Goal: Task Accomplishment & Management: Complete application form

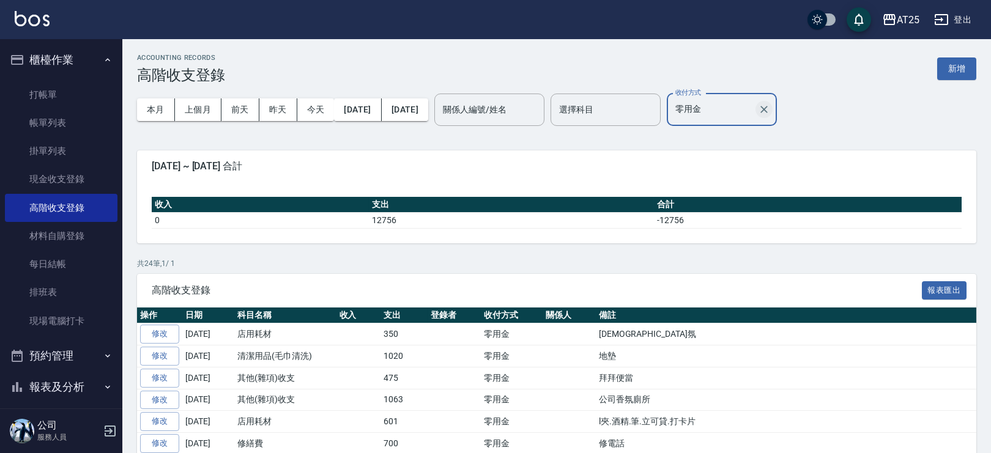
click at [770, 110] on icon "Clear" at bounding box center [764, 109] width 12 height 12
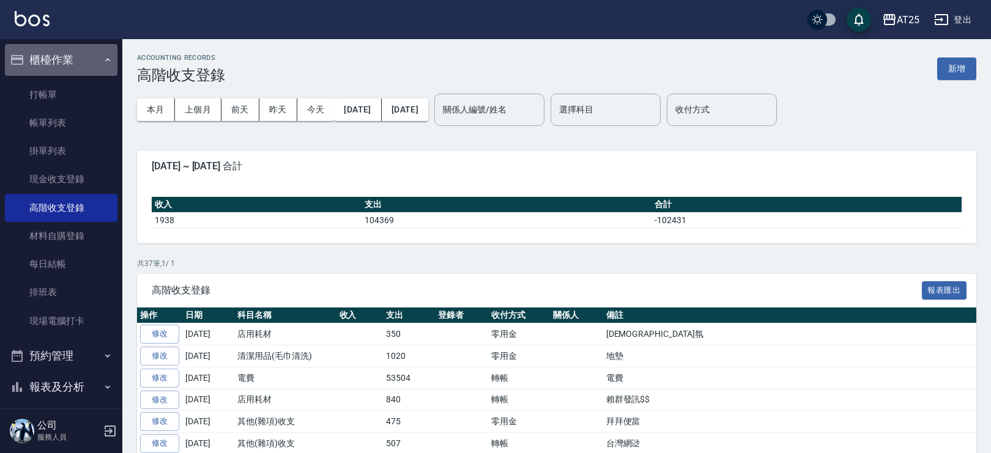
click at [78, 49] on button "櫃檯作業" at bounding box center [61, 60] width 113 height 32
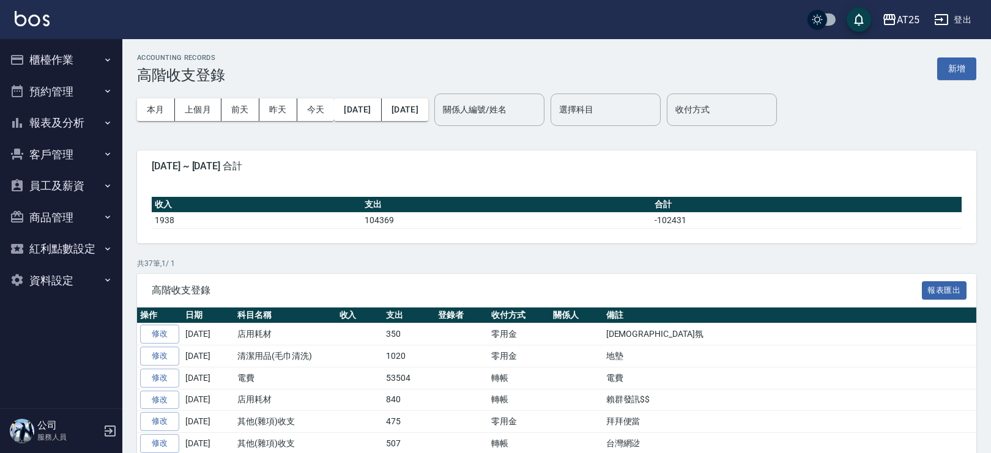
click at [94, 125] on button "報表及分析" at bounding box center [61, 123] width 113 height 32
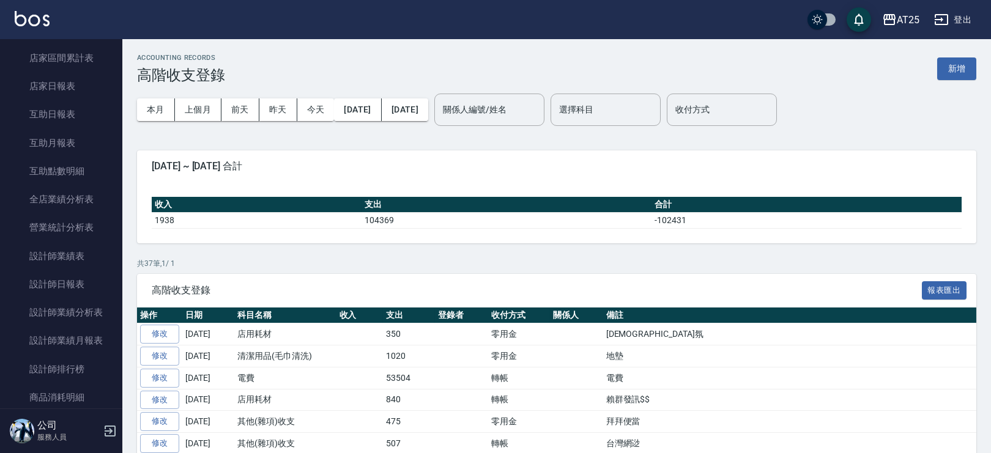
scroll to position [363, 0]
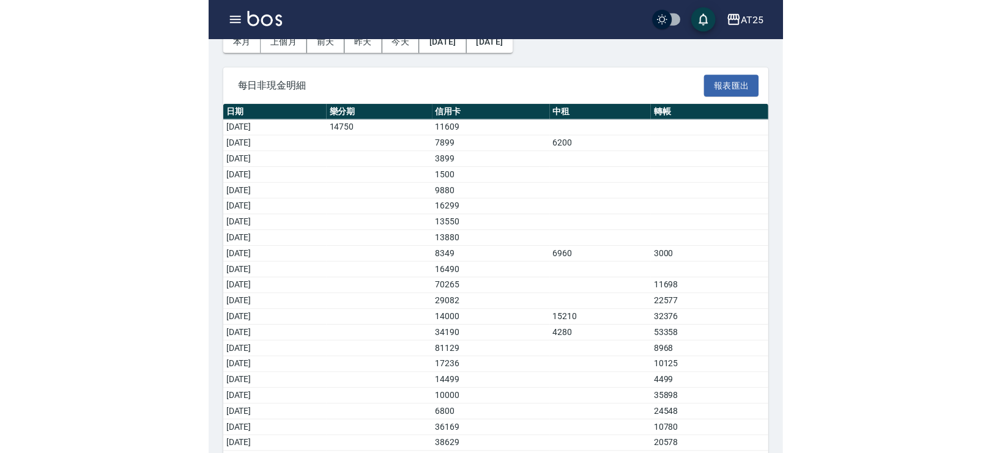
scroll to position [140, 0]
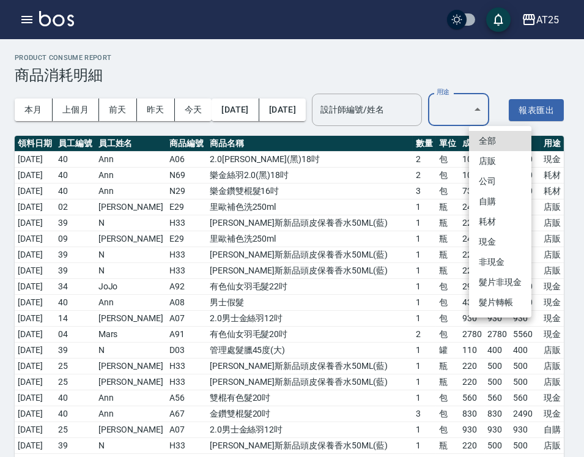
click at [487, 222] on li "耗材" at bounding box center [500, 222] width 62 height 20
type input "耗材"
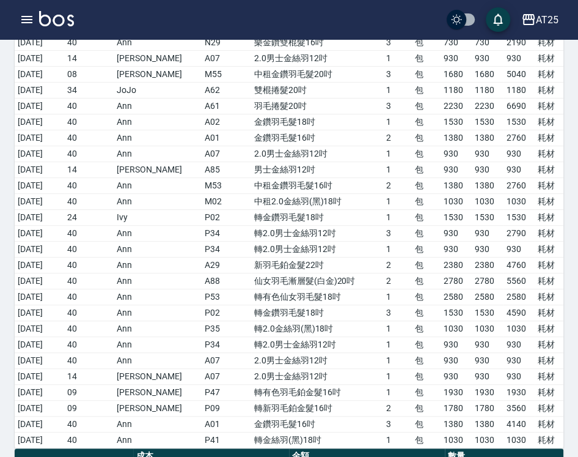
scroll to position [141, 0]
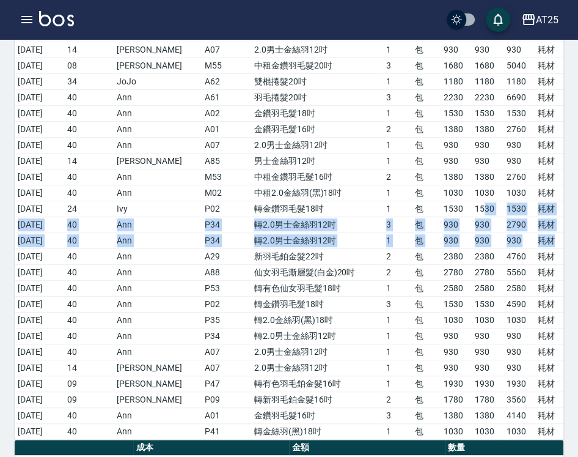
drag, startPoint x: 481, startPoint y: 245, endPoint x: 554, endPoint y: 268, distance: 76.8
click at [554, 268] on tbody "2025/09/01 40 Ann N69 樂金絲羽2.0(黑)18吋 2 包 1030 1030 2060 耗材 2025/09/01 40 Ann N29…" at bounding box center [289, 224] width 549 height 429
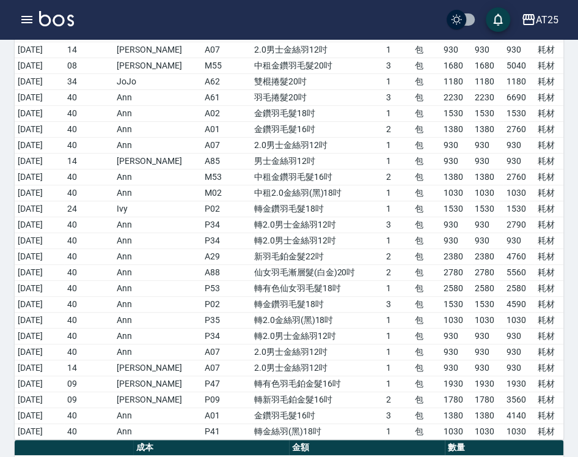
click at [272, 296] on td "轉有色仙女羽毛髮18吋" at bounding box center [317, 288] width 132 height 16
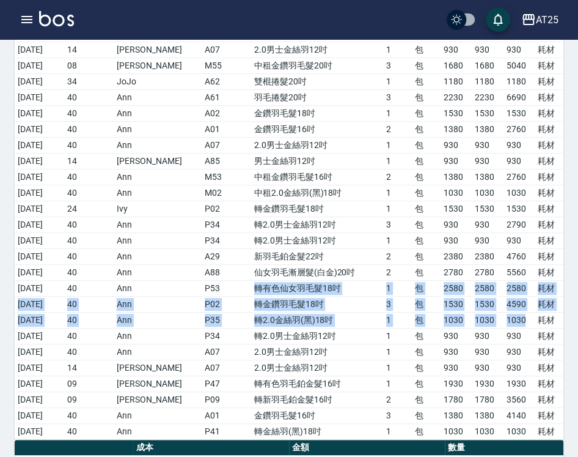
drag, startPoint x: 236, startPoint y: 319, endPoint x: 527, endPoint y: 349, distance: 291.9
click at [527, 349] on tbody "2025/09/01 40 Ann N69 樂金絲羽2.0(黑)18吋 2 包 1030 1030 2060 耗材 2025/09/01 40 Ann N29…" at bounding box center [289, 224] width 549 height 429
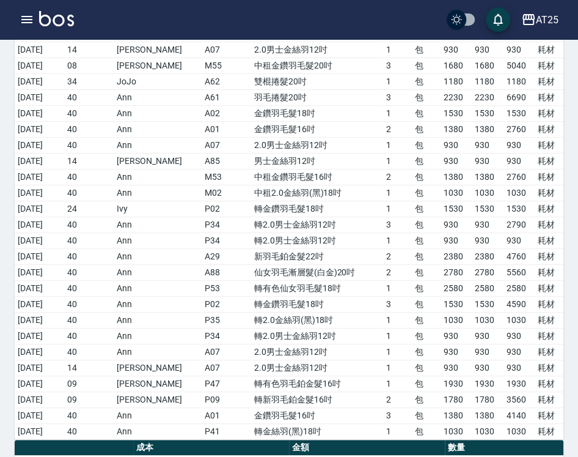
click at [577, 338] on div "Product Consume Report 商品消耗明細 本月 上個月 前天 昨天 今天 2025/09/01 2025/09/24 設計師編號/姓名 設計…" at bounding box center [289, 192] width 578 height 588
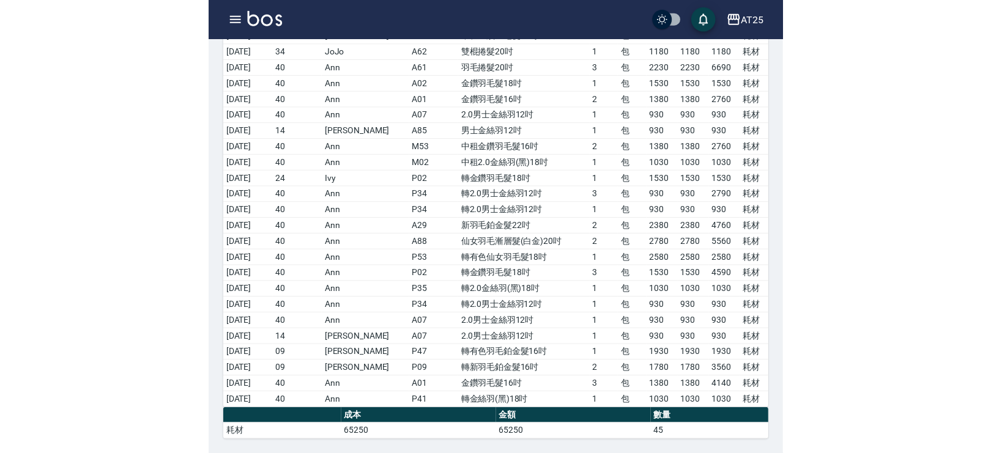
scroll to position [171, 0]
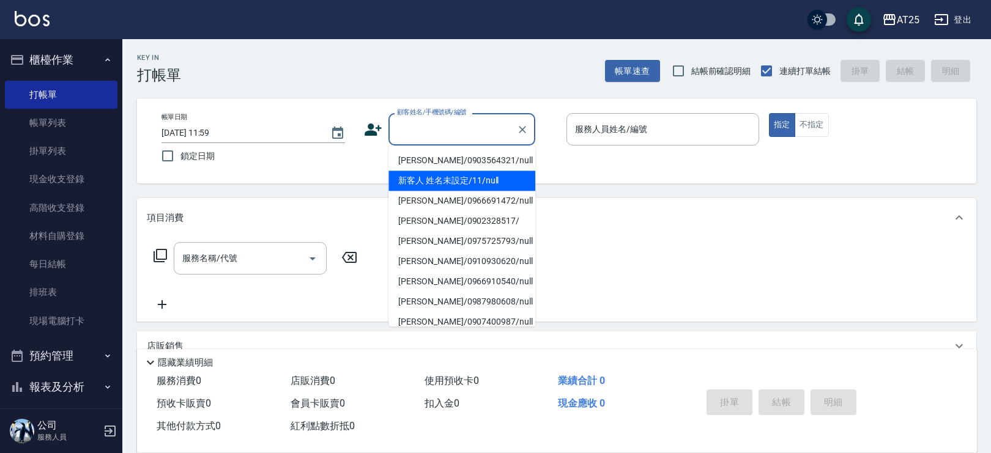
click at [470, 172] on li "新客人 姓名未設定/11/null" at bounding box center [461, 181] width 147 height 20
type input "新客人 姓名未設定/11/null"
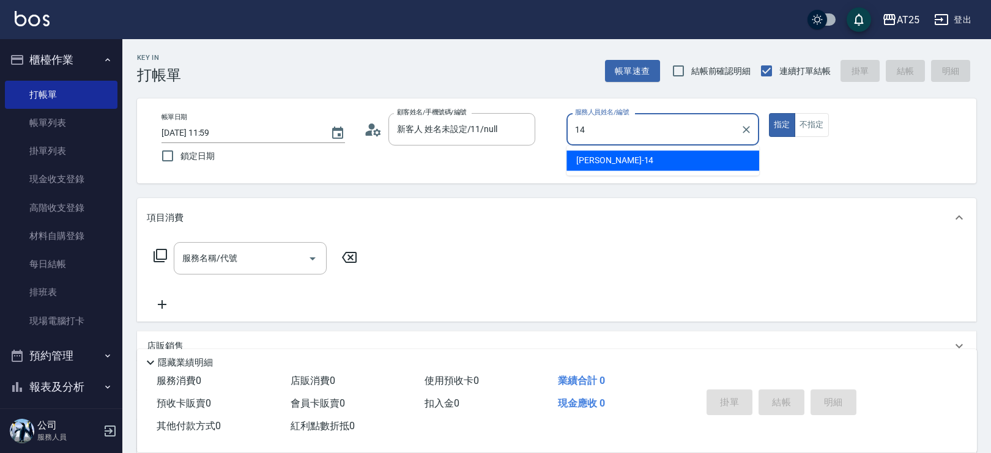
type input "[PERSON_NAME]-14"
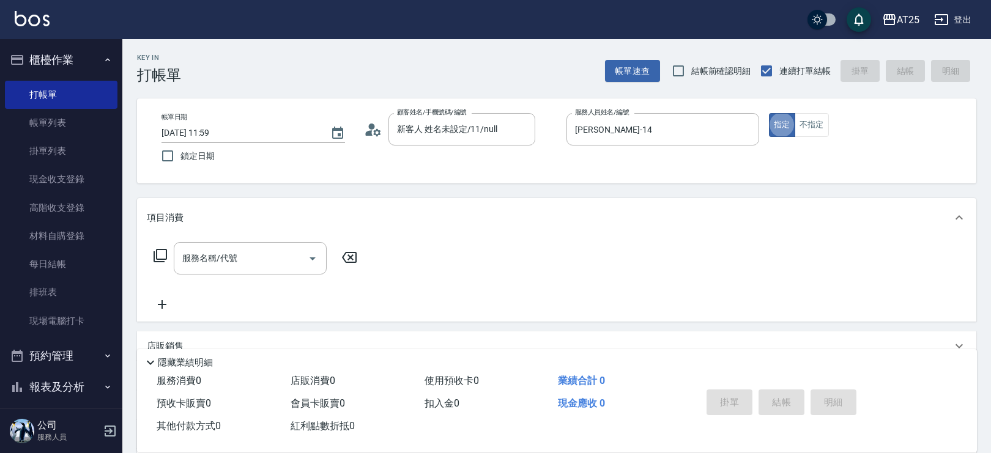
type button "true"
type input "201"
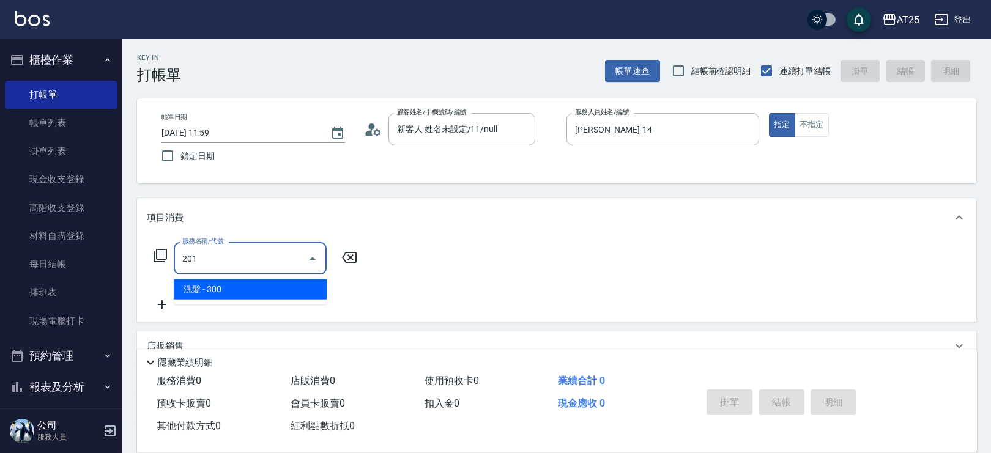
type input "30"
type input "洗髮(201)"
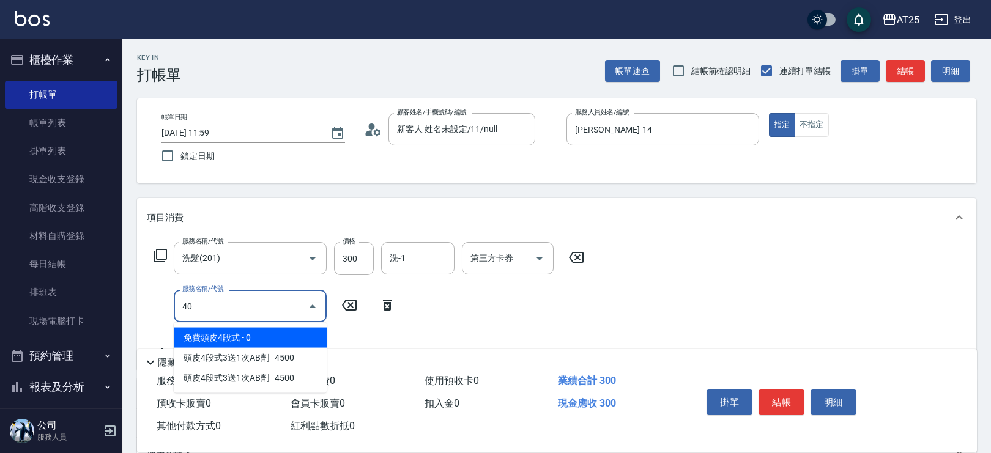
type input "401"
type input "60"
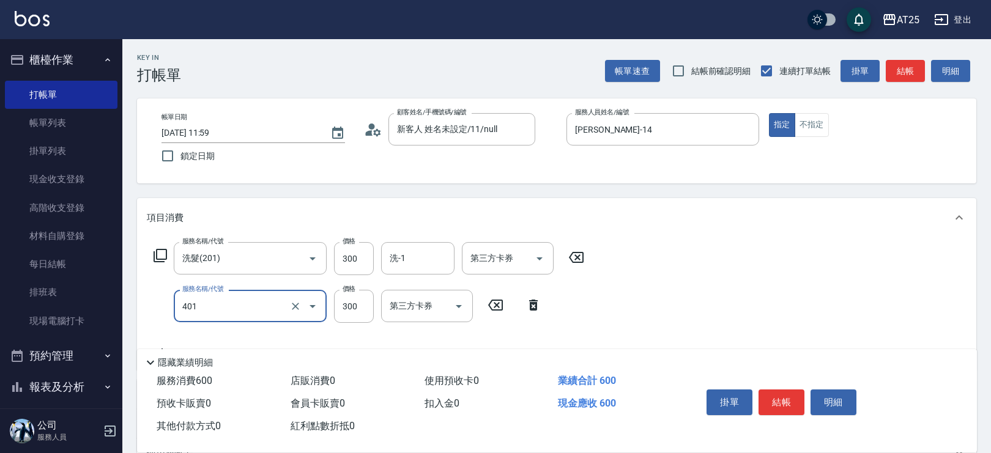
type input "剪髮(401)"
type input "30"
type input "20"
type input "50"
type input "200"
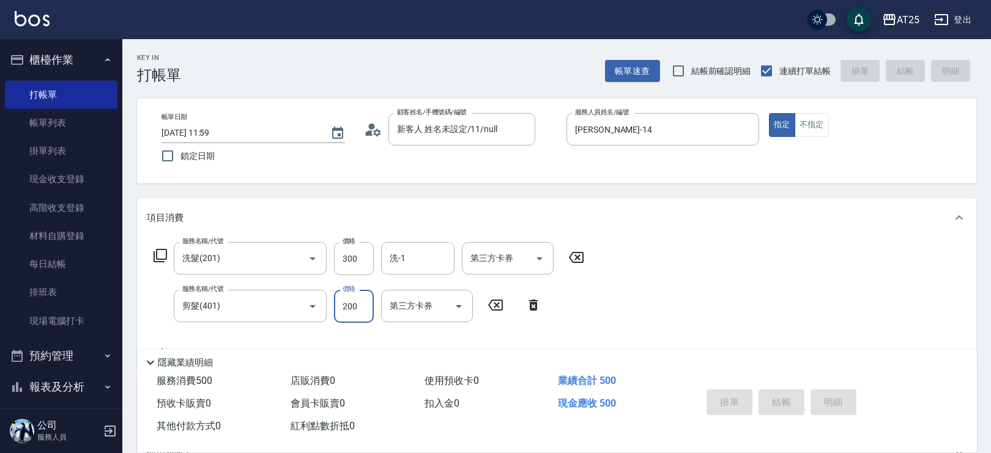
type input "[DATE] 14:37"
type input "0"
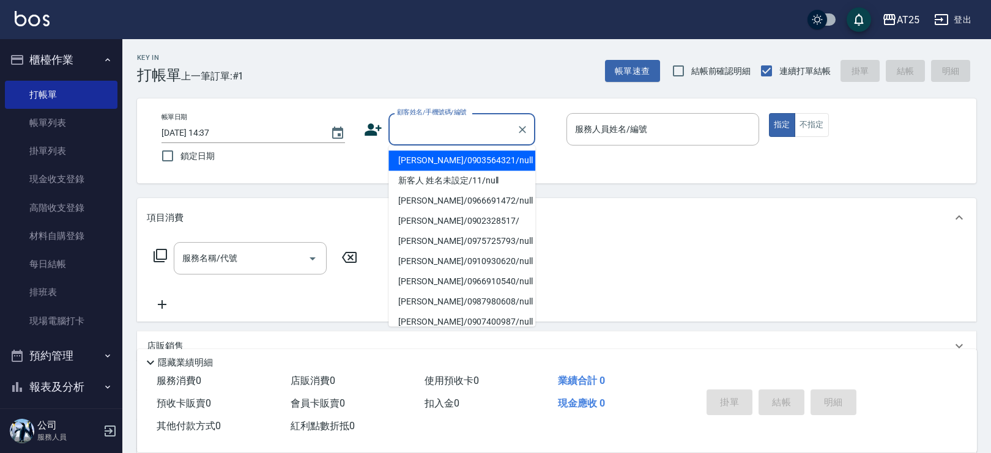
click at [419, 130] on input "顧客姓名/手機號碼/編號" at bounding box center [452, 129] width 117 height 21
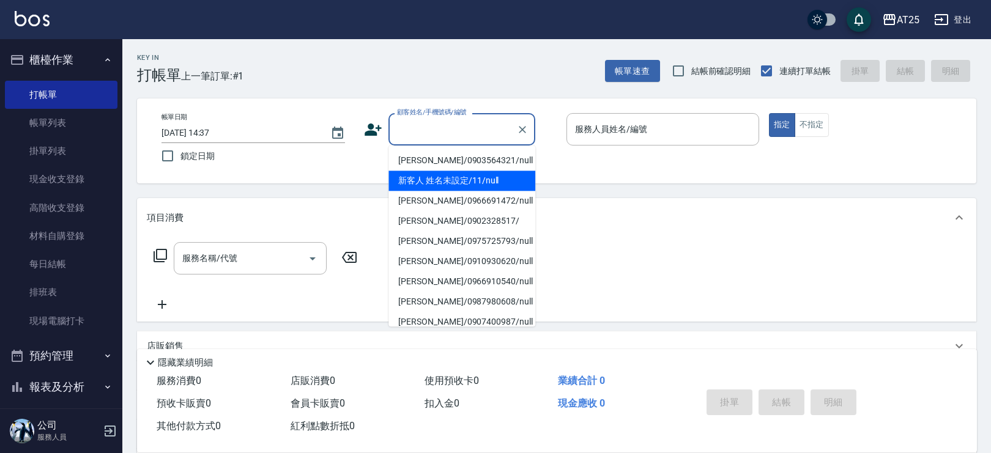
click at [487, 172] on li "新客人 姓名未設定/11/null" at bounding box center [461, 181] width 147 height 20
type input "新客人 姓名未設定/11/null"
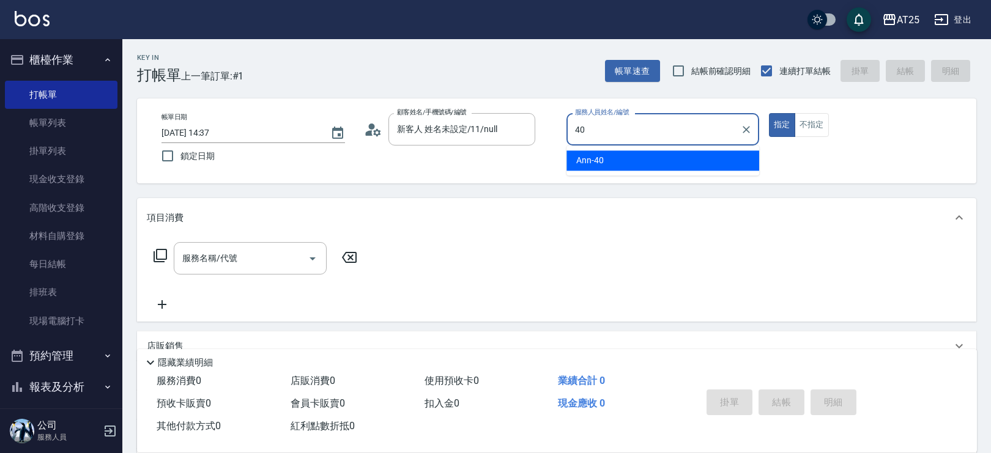
type input "Ann-40"
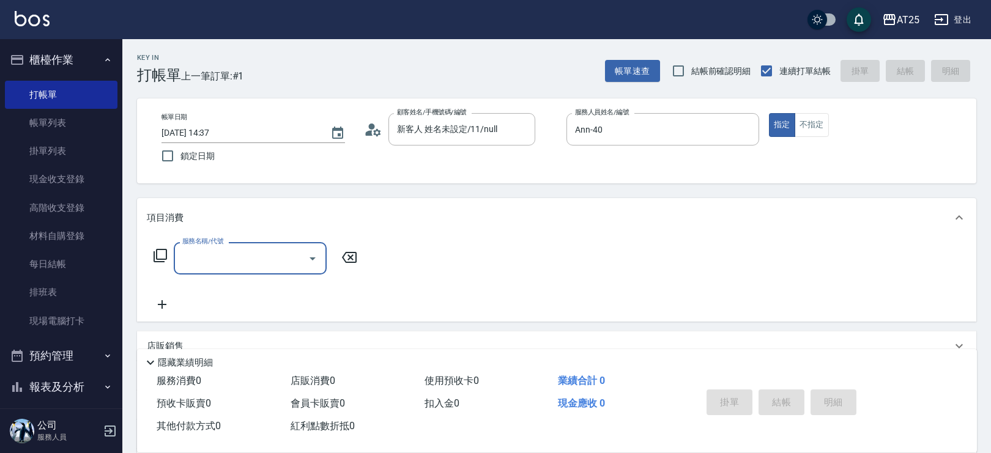
click at [159, 250] on icon at bounding box center [160, 255] width 15 height 15
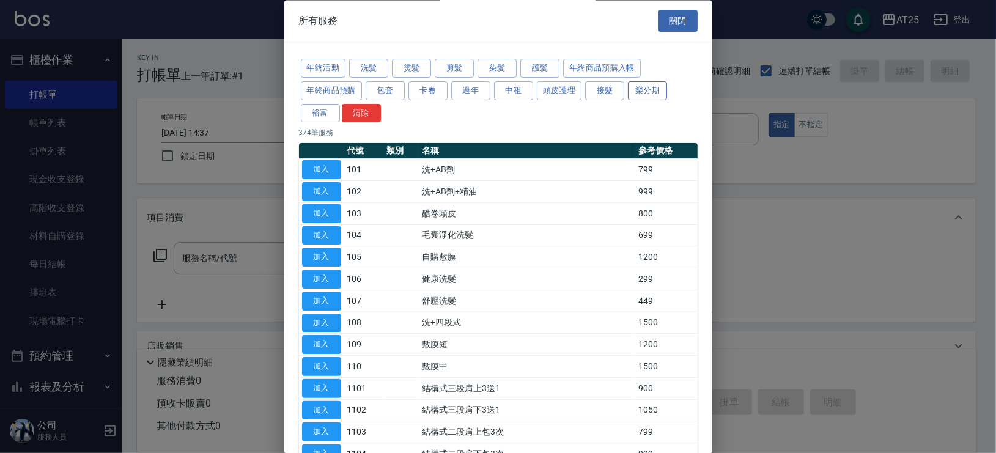
click at [608, 89] on button "接髮" at bounding box center [604, 90] width 39 height 19
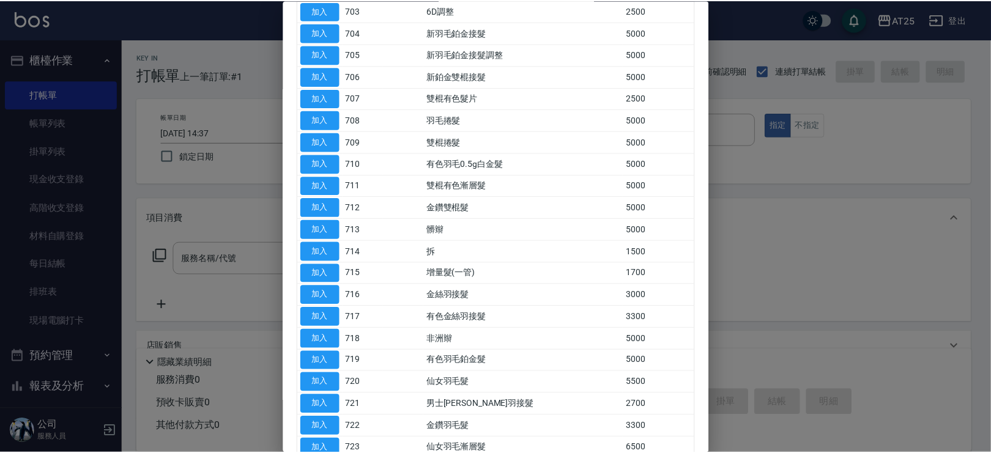
scroll to position [232, 0]
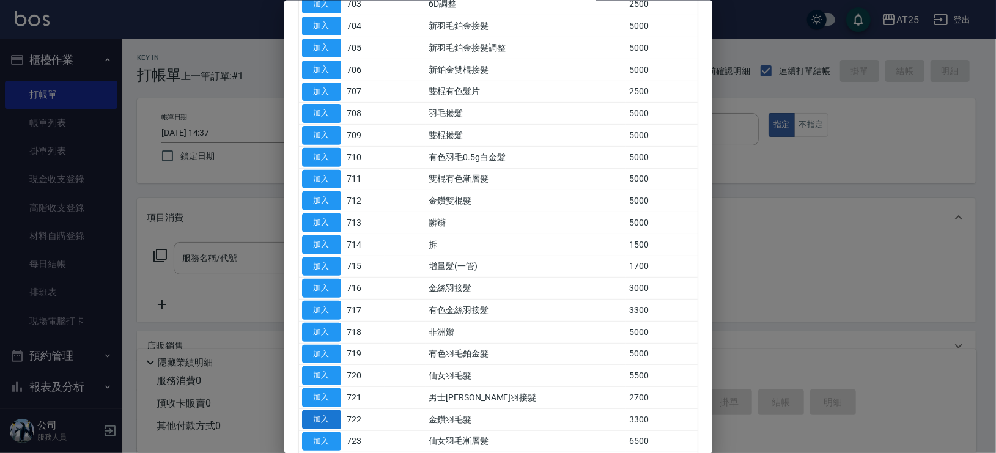
click at [320, 414] on button "加入" at bounding box center [321, 419] width 39 height 19
type input "金鑽羽毛髮(722)"
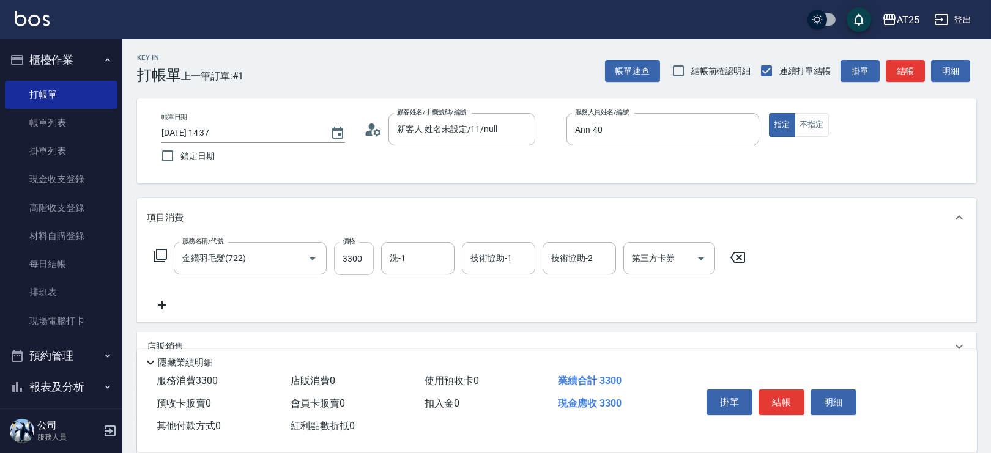
click at [345, 262] on input "3300" at bounding box center [354, 258] width 40 height 33
type input "0"
type input "18"
type input "10"
type input "182"
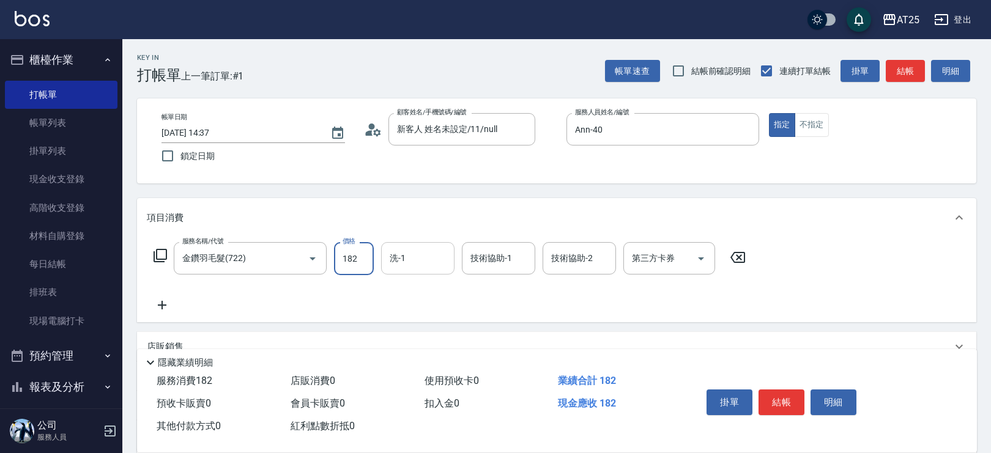
type input "180"
type input "1823"
type input "1820"
type input "18239"
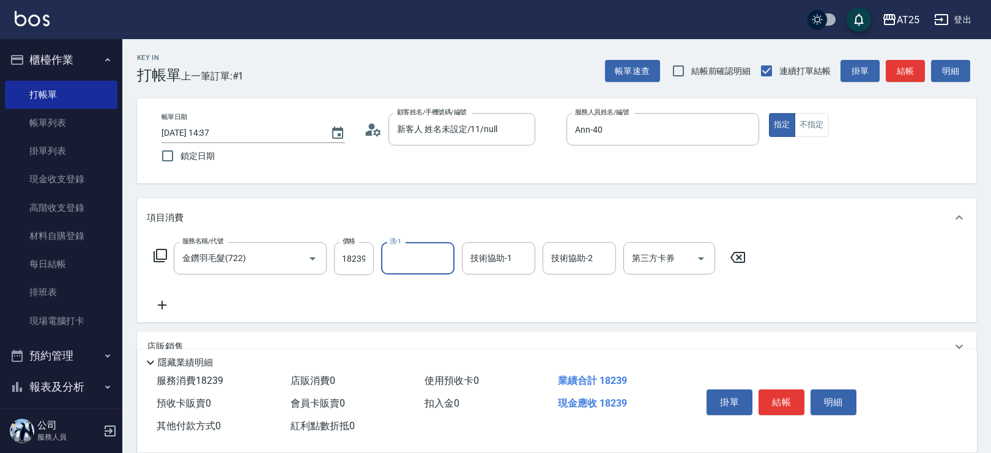
scroll to position [0, 0]
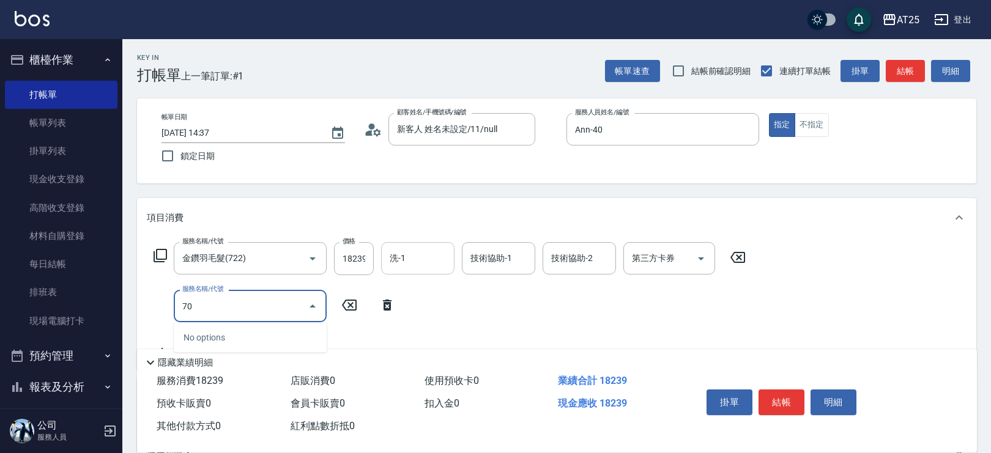
type input "705"
type input "2320"
type input "新羽毛鉑金接髮調整(705)"
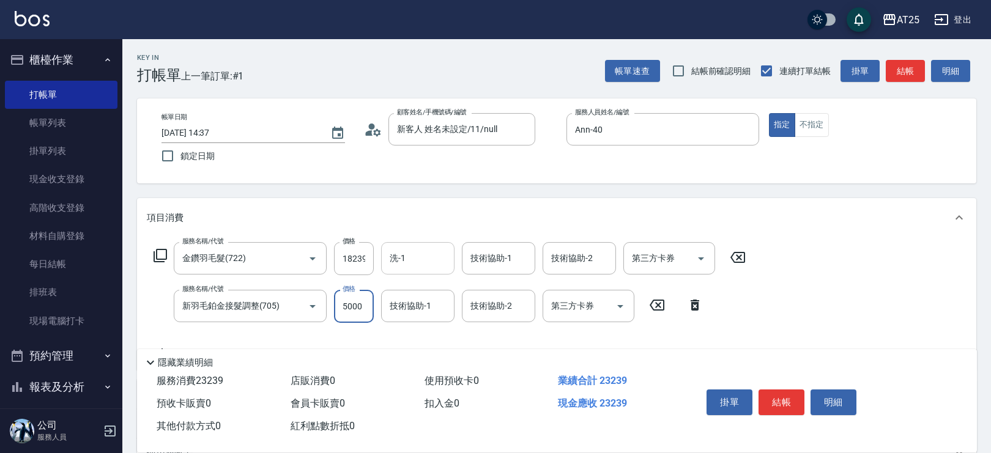
type input "1820"
type input "0"
type input "小宇-58"
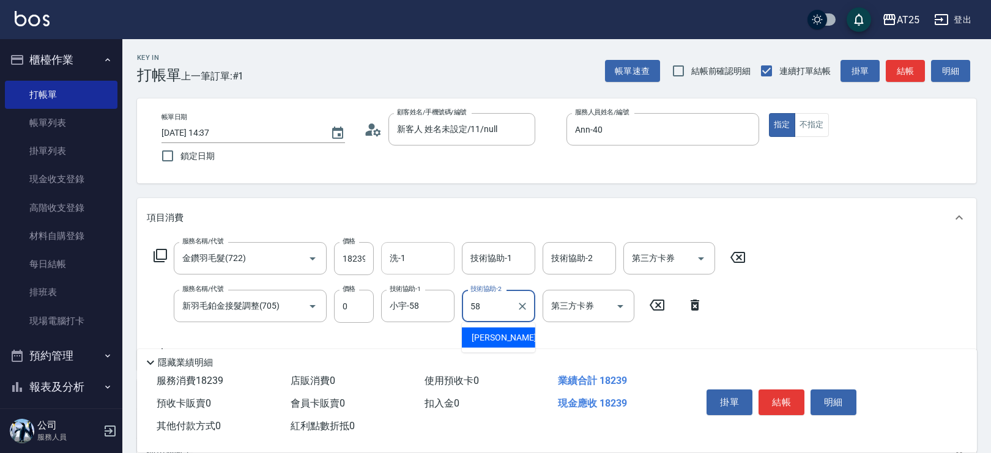
type input "小宇-58"
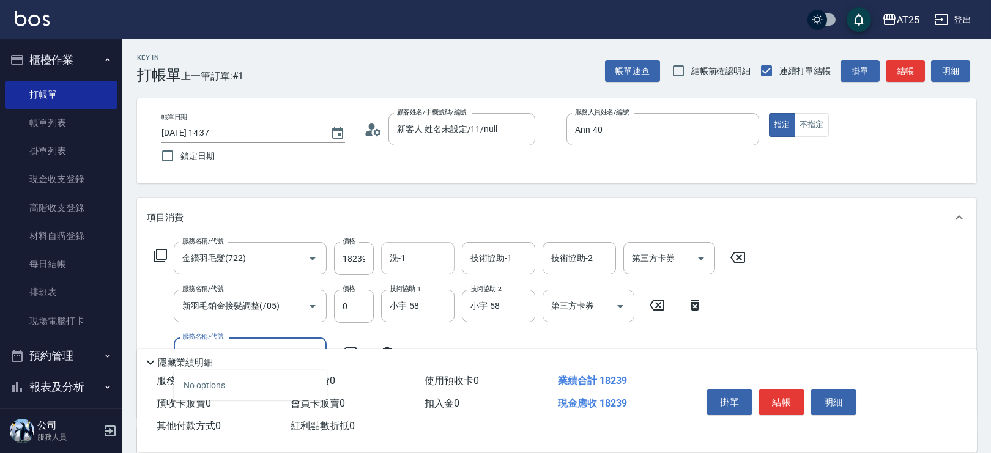
type input "705"
type input "2320"
type input "新羽毛鉑金接髮調整(705)"
type input "1820"
type input "0"
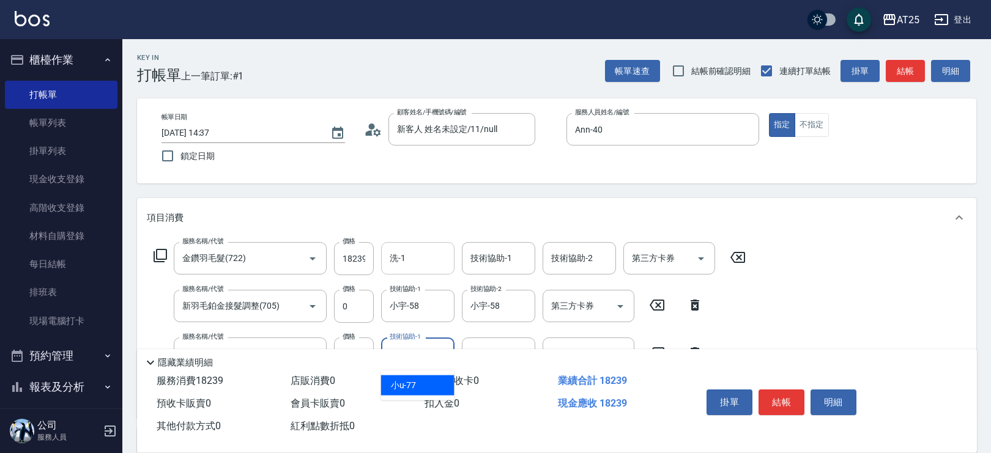
type input "小u-77"
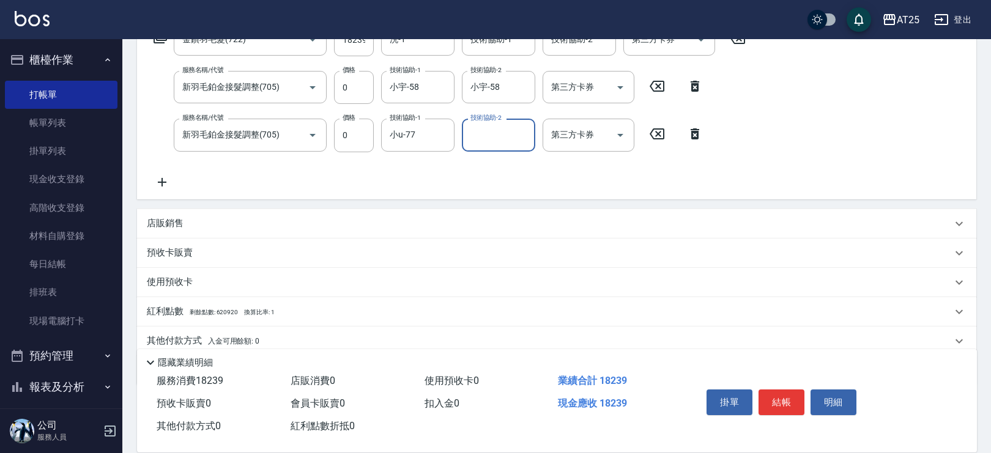
scroll to position [166, 0]
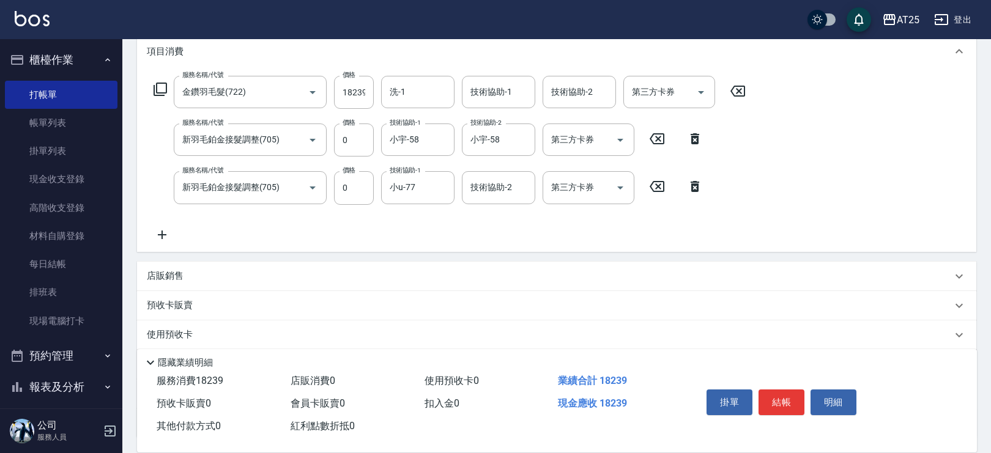
click at [155, 232] on icon at bounding box center [162, 234] width 31 height 15
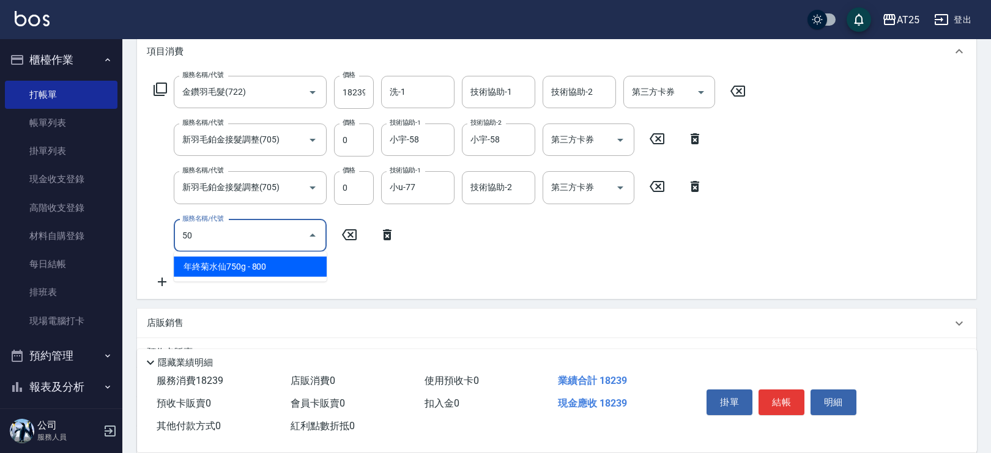
type input "501"
type input "1920"
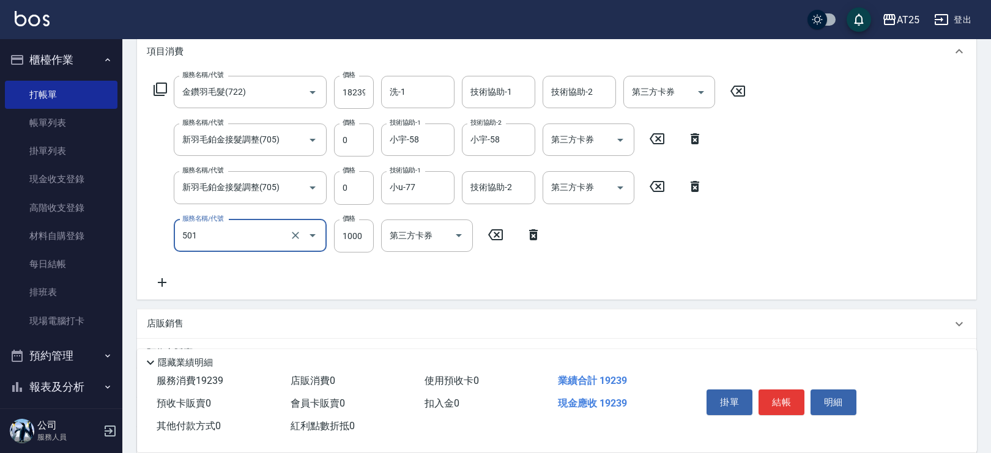
type input "染髮(501)"
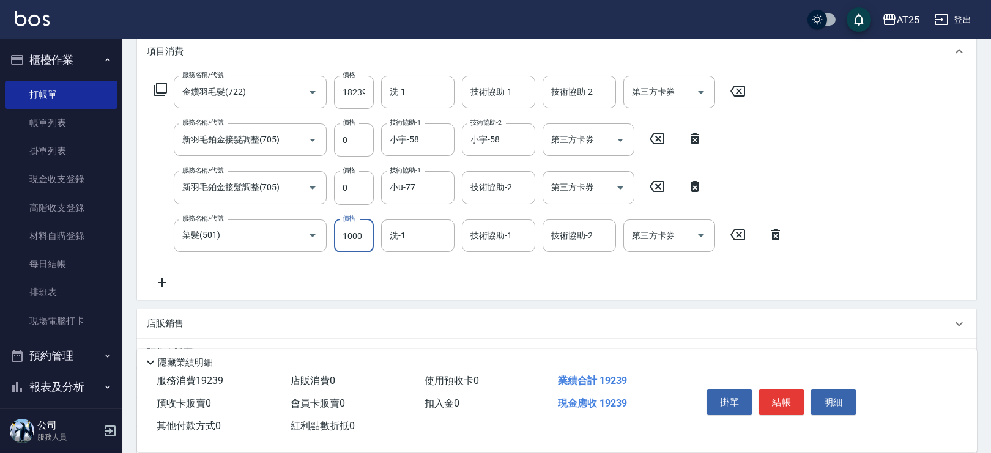
type input "0"
type input "1820"
type input "0"
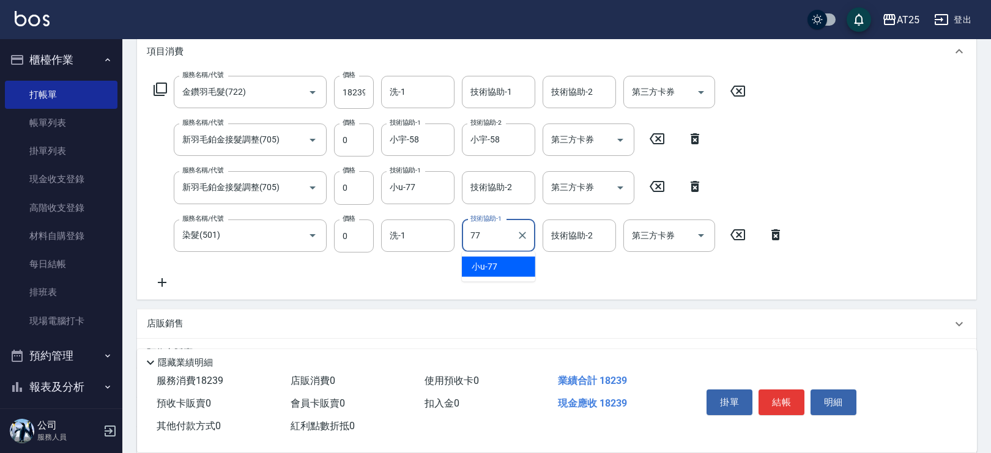
type input "小u-77"
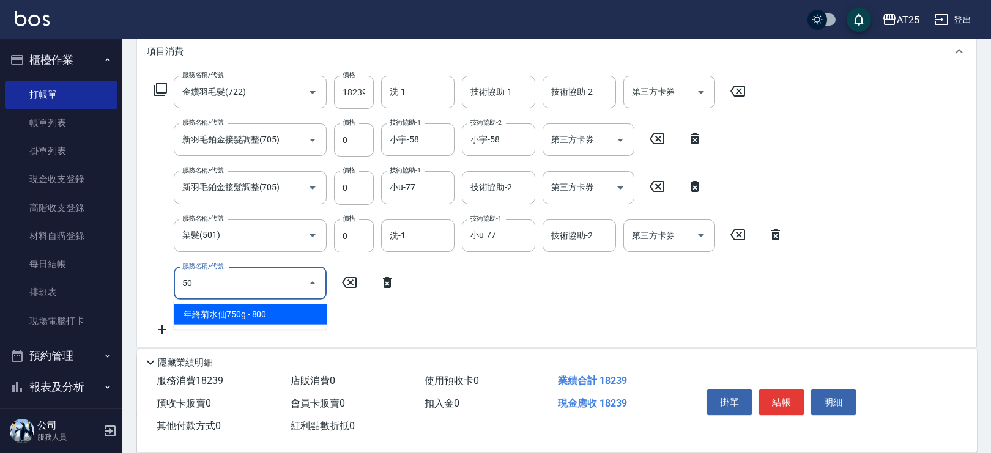
type input "502"
type input "1870"
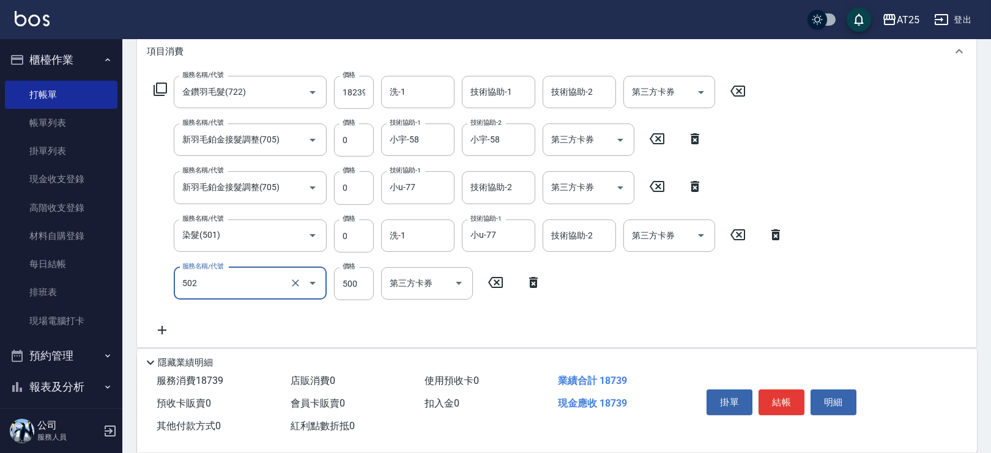
type input "漂髮(502)"
type input "0"
type input "1820"
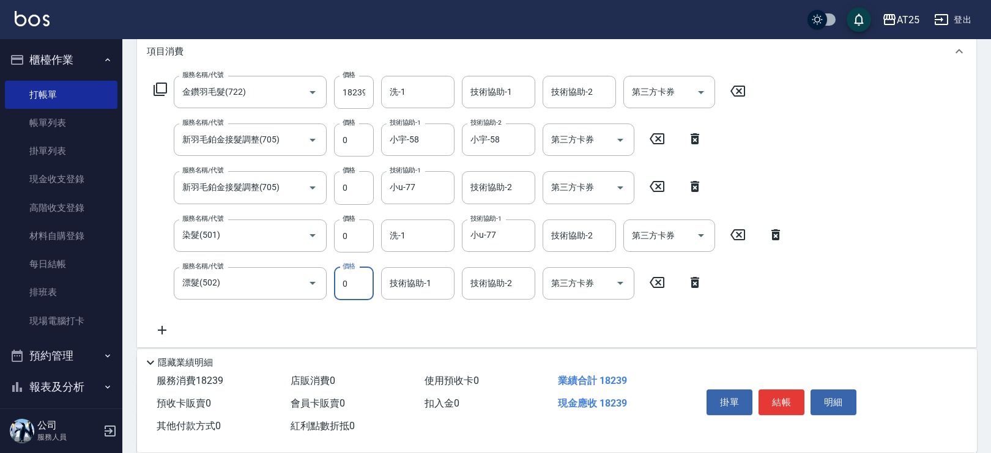
type input "0"
type input "小u-77"
click at [423, 245] on input "洗-1" at bounding box center [417, 235] width 62 height 21
type input "小u-77"
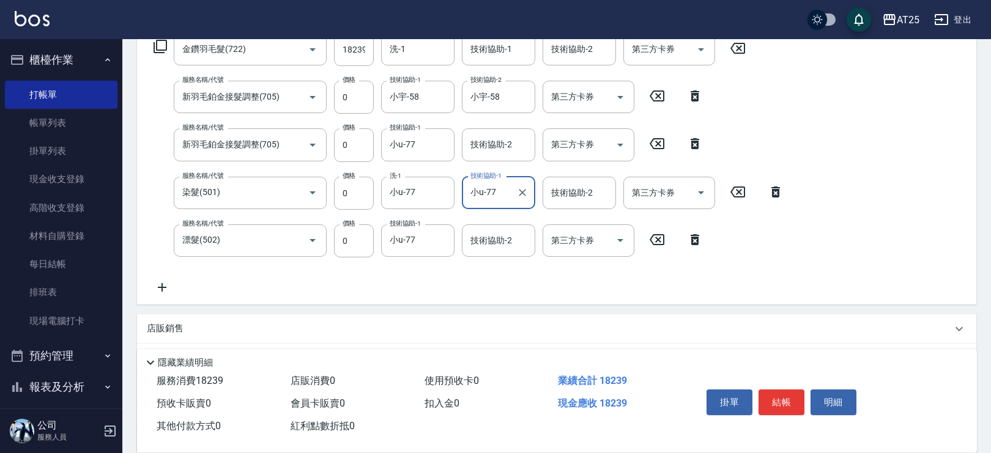
scroll to position [0, 0]
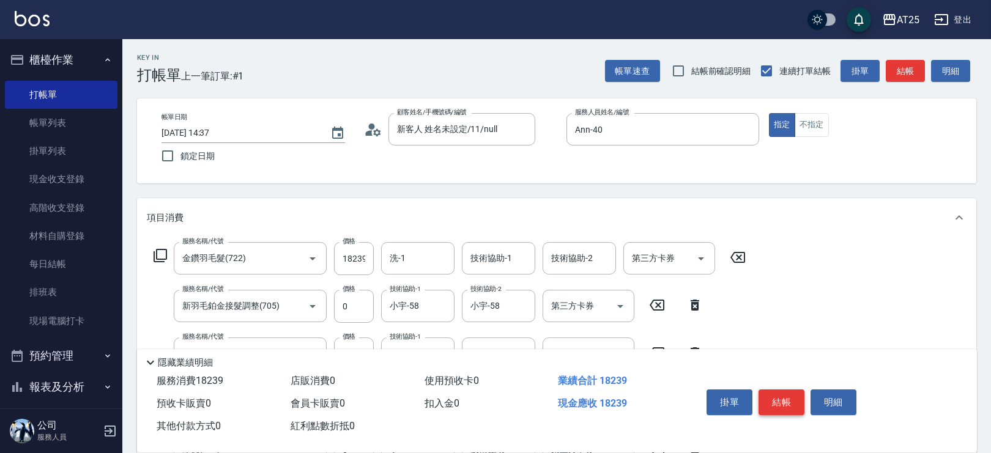
click at [785, 400] on button "結帳" at bounding box center [781, 403] width 46 height 26
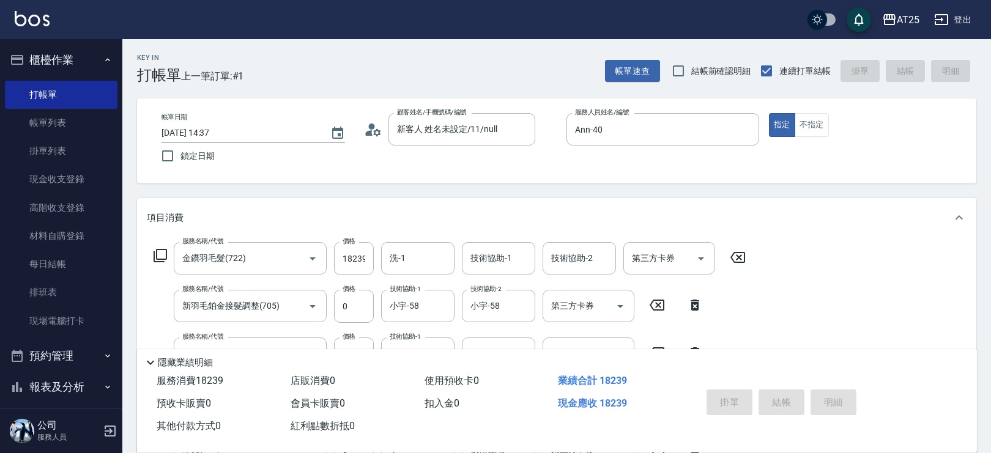
type input "[DATE] 14:39"
type input "0"
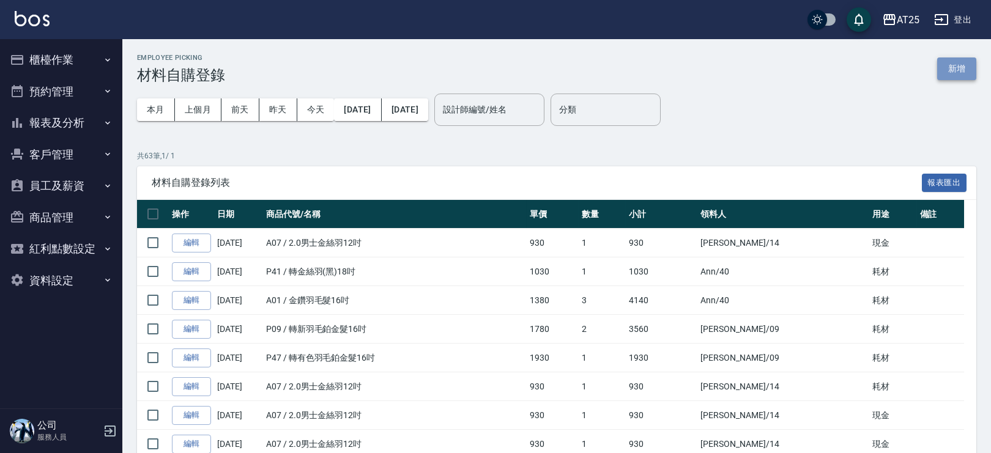
click at [952, 61] on button "新增" at bounding box center [956, 68] width 39 height 23
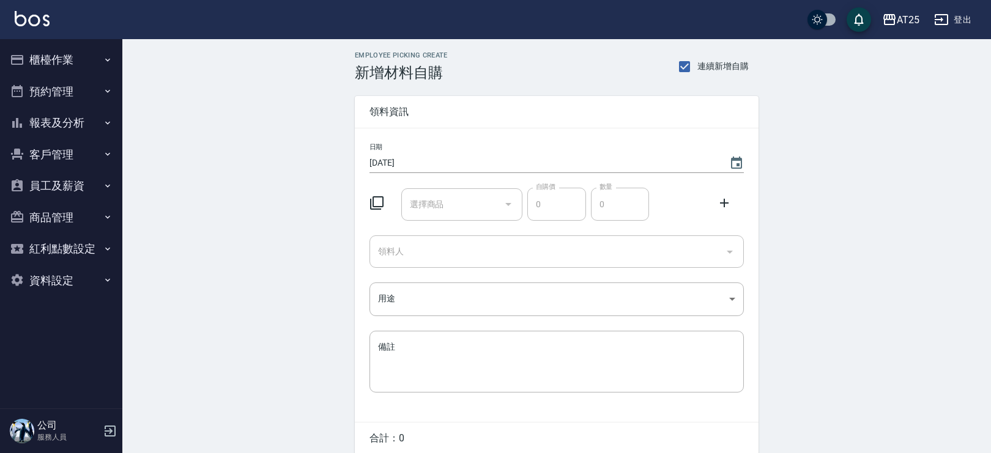
click at [456, 209] on input "選擇商品" at bounding box center [453, 204] width 92 height 21
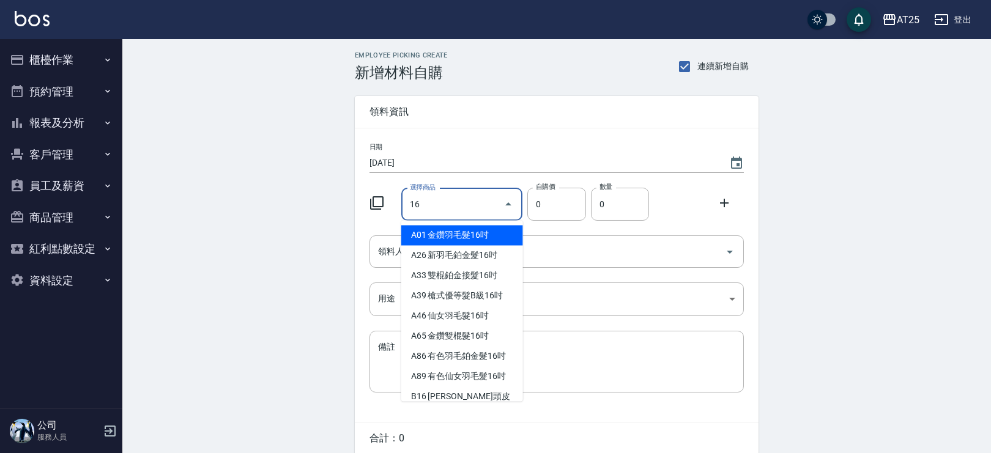
click at [474, 227] on li "A01 金鑽羽毛髮16吋" at bounding box center [462, 235] width 122 height 20
type input "金鑽羽毛髮16吋"
type input "1380"
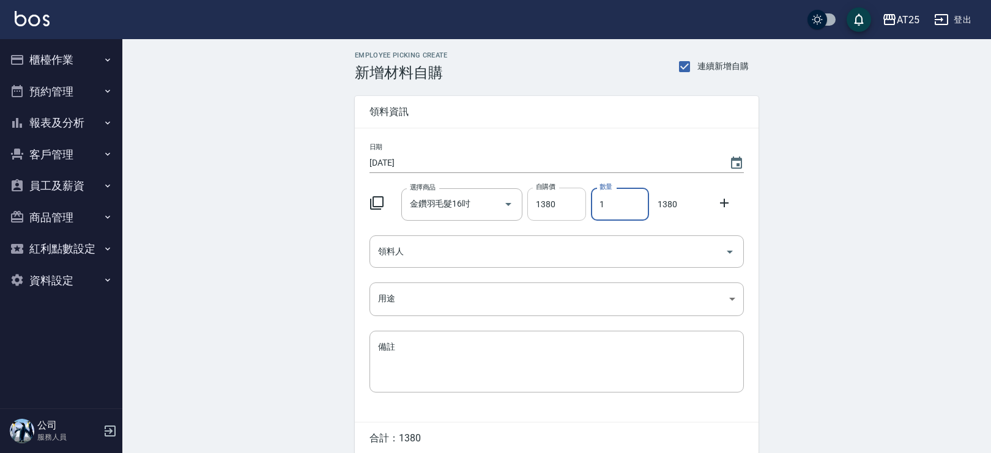
drag, startPoint x: 588, startPoint y: 204, endPoint x: 564, endPoint y: 203, distance: 23.3
click at [564, 203] on div "選擇商品 金鑽羽毛髮16吋 選擇商品 自購價 1380 自購價 數量 1 數量 1380" at bounding box center [553, 202] width 379 height 38
type input "2"
drag, startPoint x: 561, startPoint y: 243, endPoint x: 614, endPoint y: 224, distance: 56.5
click at [559, 245] on input "領料人" at bounding box center [547, 251] width 345 height 21
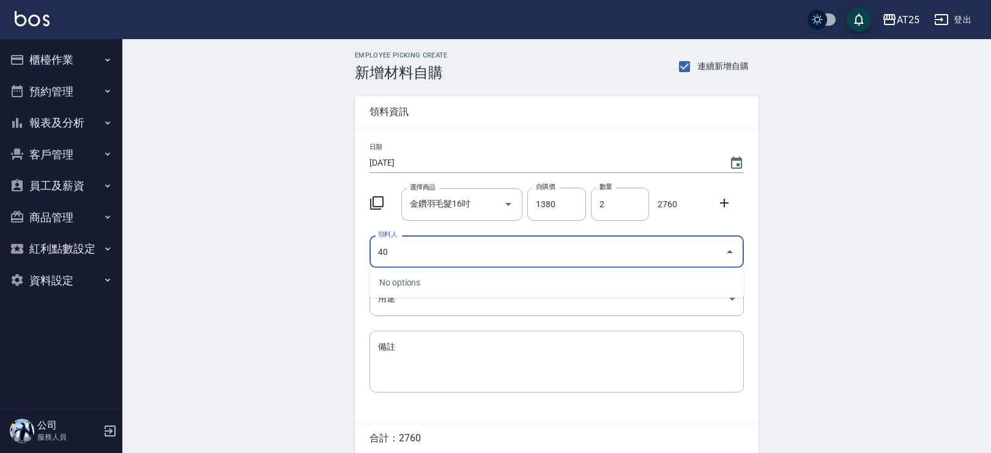
type input "40 Ann"
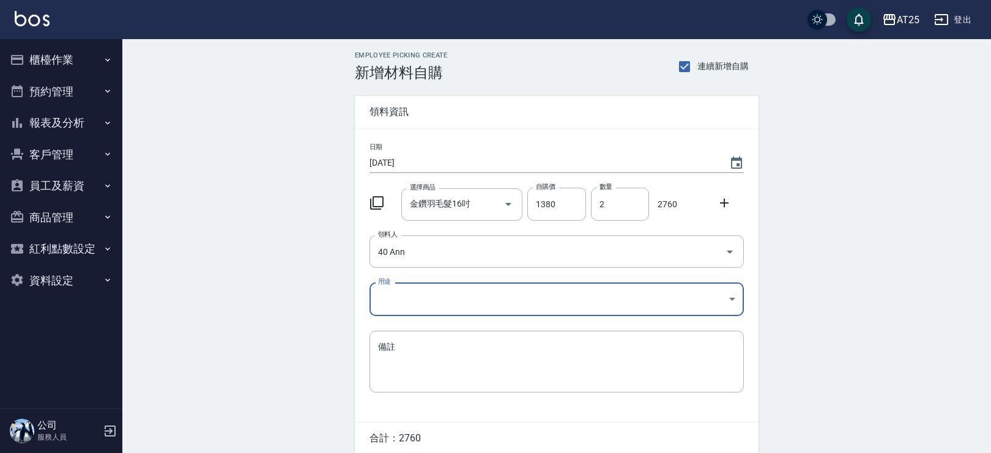
click at [479, 298] on body "AT25 登出 櫃檯作業 打帳單 帳單列表 掛單列表 現金收支登錄 高階收支登錄 材料自購登錄 每日結帳 排班表 現場電腦打卡 預約管理 預約管理 單日預約紀…" at bounding box center [495, 252] width 991 height 504
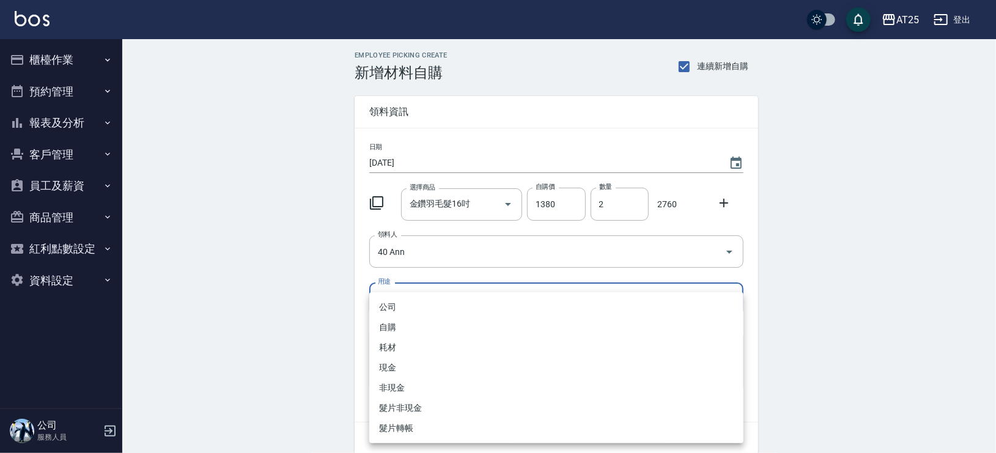
drag, startPoint x: 995, startPoint y: 247, endPoint x: 991, endPoint y: 295, distance: 48.4
click at [991, 295] on div at bounding box center [498, 226] width 996 height 453
click at [469, 290] on body "AT25 登出 櫃檯作業 打帳單 帳單列表 掛單列表 現金收支登錄 高階收支登錄 材料自購登錄 每日結帳 排班表 現場電腦打卡 預約管理 預約管理 單日預約紀…" at bounding box center [495, 252] width 991 height 504
click at [402, 364] on li "現金" at bounding box center [556, 368] width 374 height 20
type input "現金"
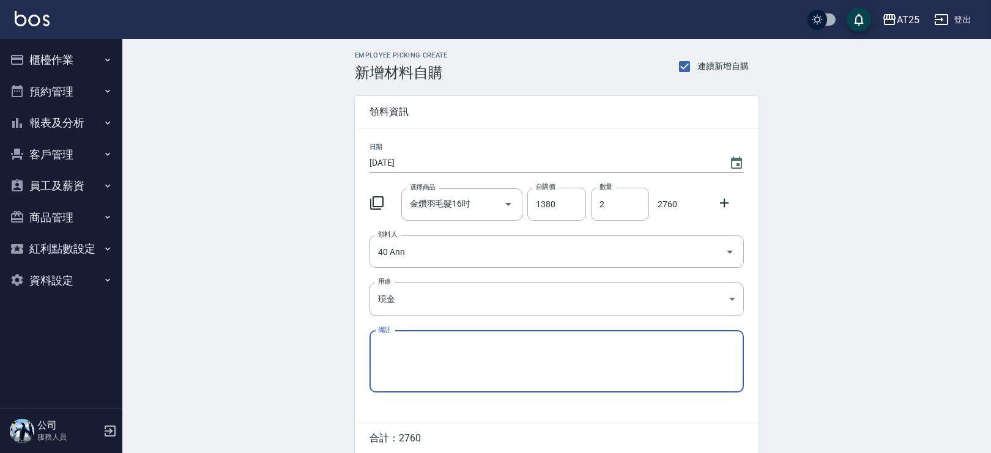
scroll to position [51, 0]
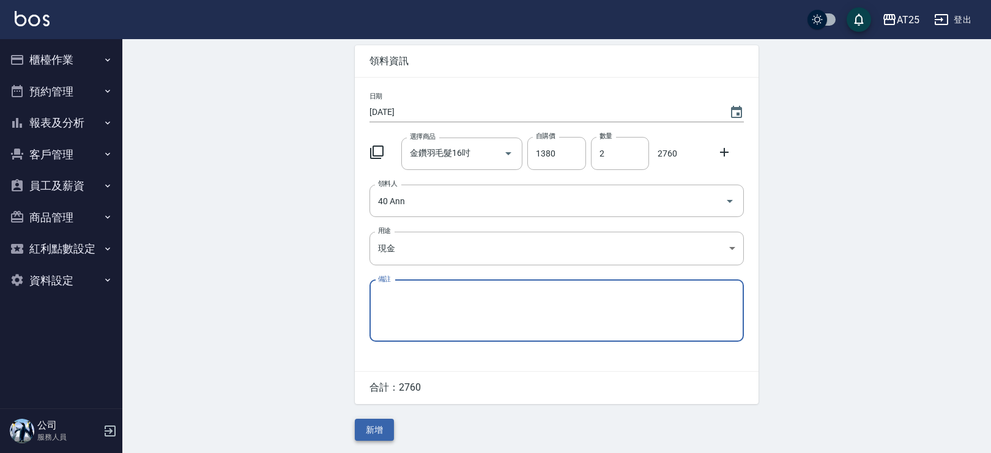
click at [385, 423] on button "新增" at bounding box center [374, 430] width 39 height 23
